Goal: Find specific page/section: Find specific page/section

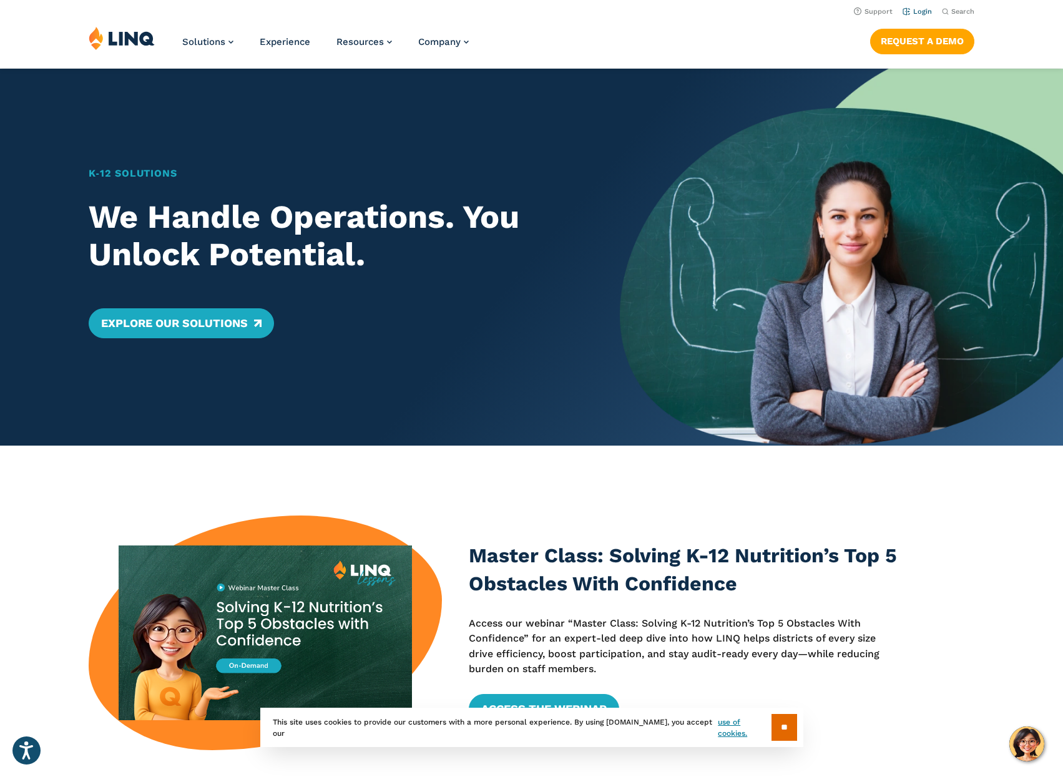
click at [907, 11] on link "Login" at bounding box center [917, 11] width 29 height 8
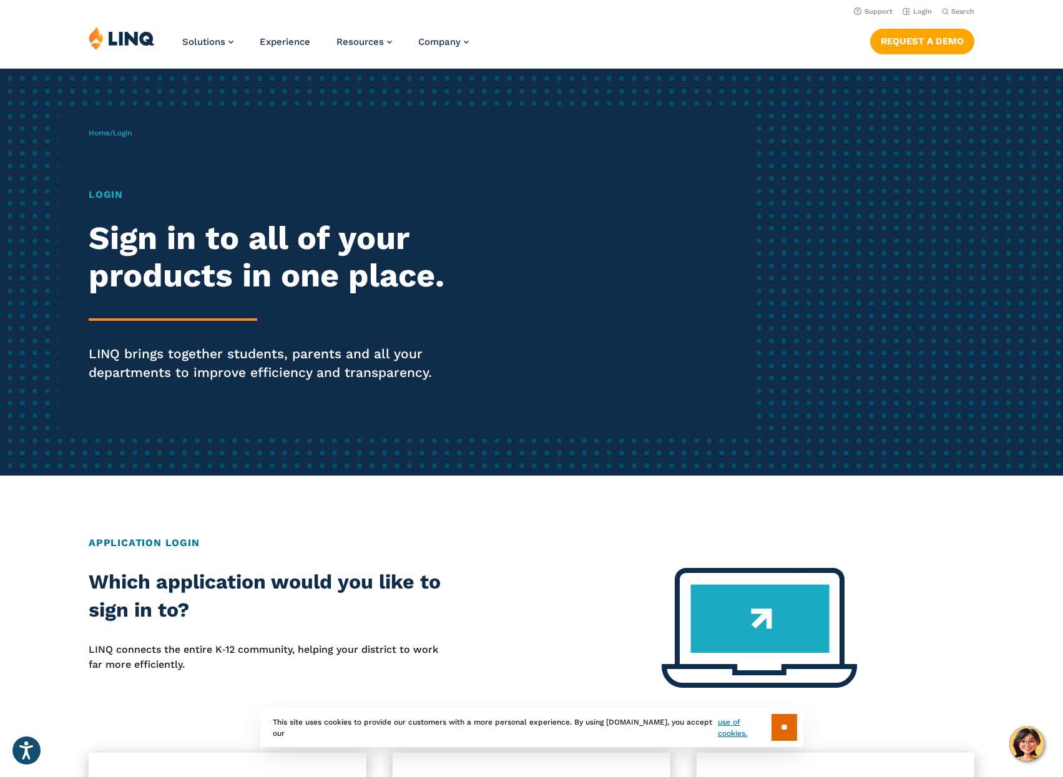
click at [99, 192] on h1 "Login" at bounding box center [294, 194] width 410 height 15
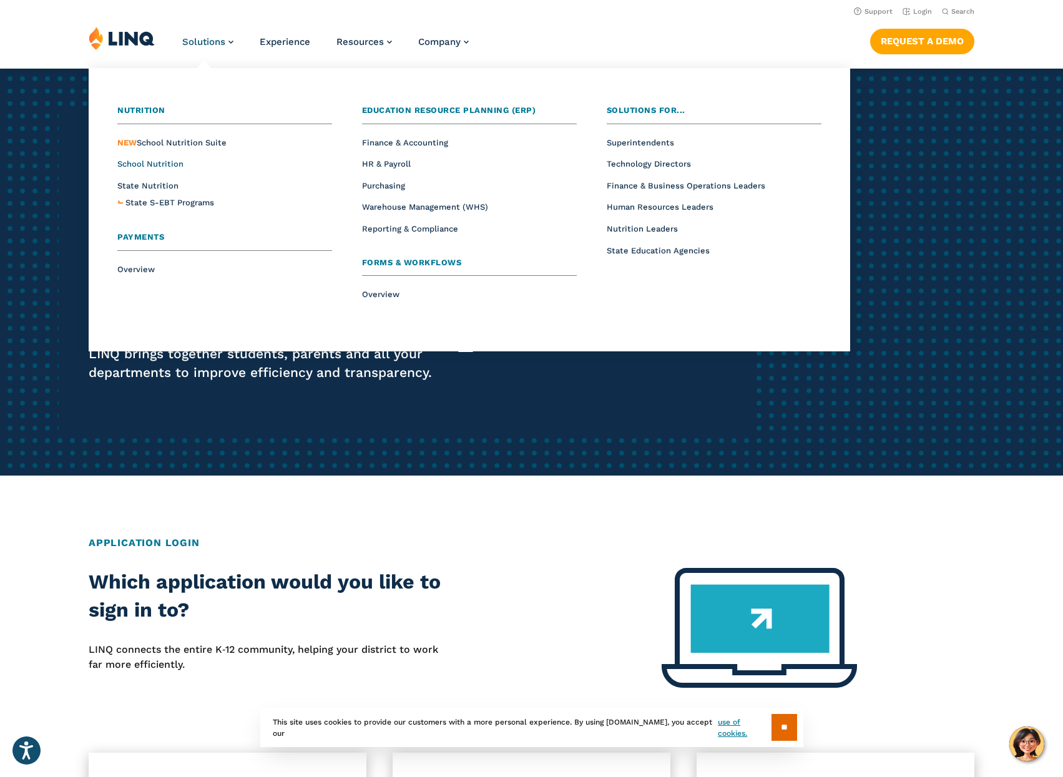
click at [167, 167] on span "School Nutrition" at bounding box center [150, 163] width 66 height 9
